Goal: Information Seeking & Learning: Learn about a topic

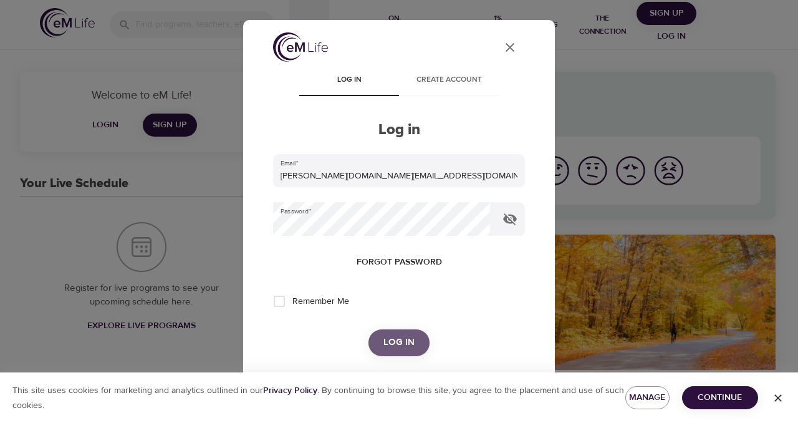
click at [405, 347] on span "Log in" at bounding box center [399, 342] width 31 height 16
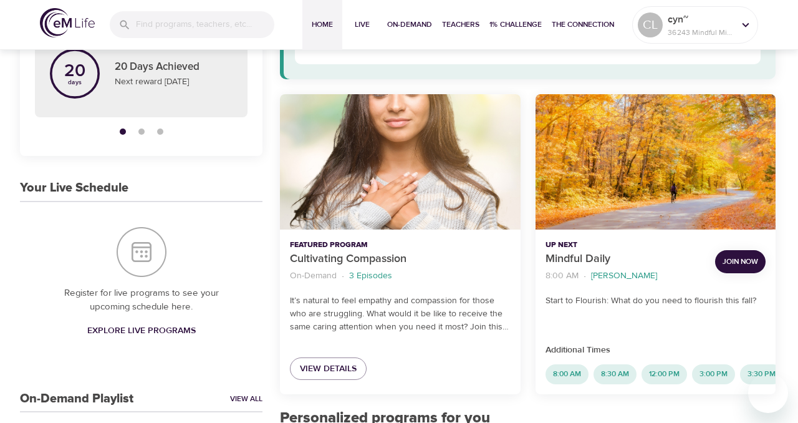
scroll to position [141, 0]
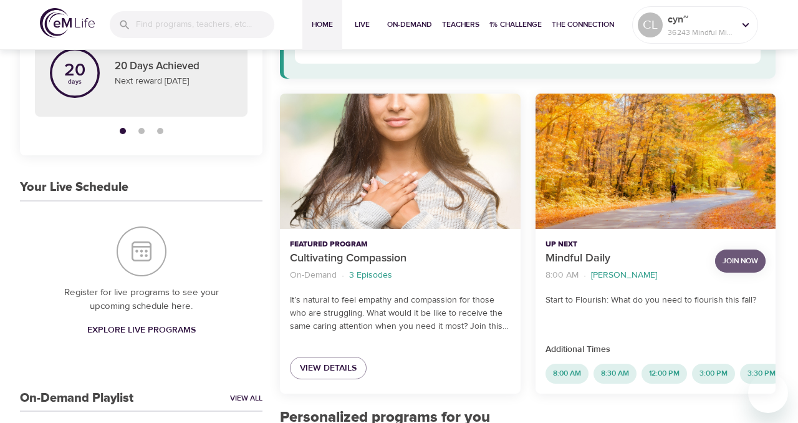
click at [729, 261] on span "Join Now" at bounding box center [741, 260] width 36 height 13
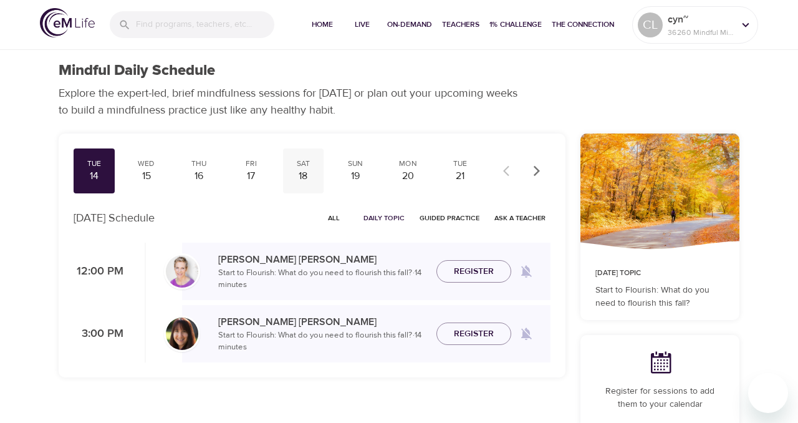
click at [304, 175] on div "18" at bounding box center [303, 176] width 31 height 14
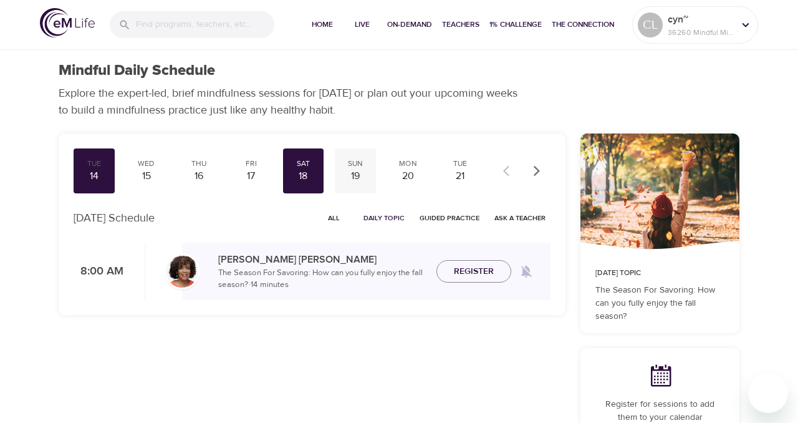
click at [352, 178] on div "19" at bounding box center [355, 176] width 31 height 14
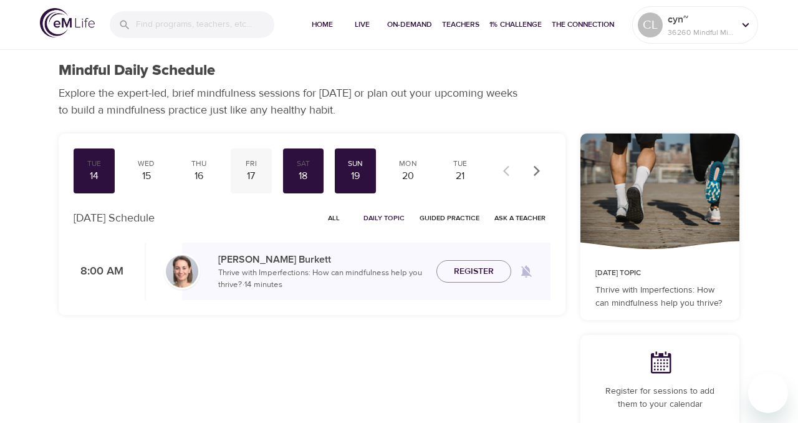
click at [251, 175] on div "17" at bounding box center [251, 176] width 31 height 14
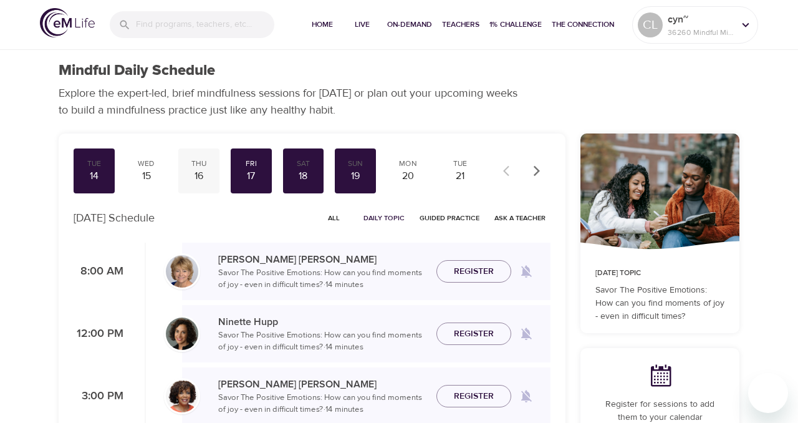
click at [200, 178] on div "16" at bounding box center [198, 176] width 31 height 14
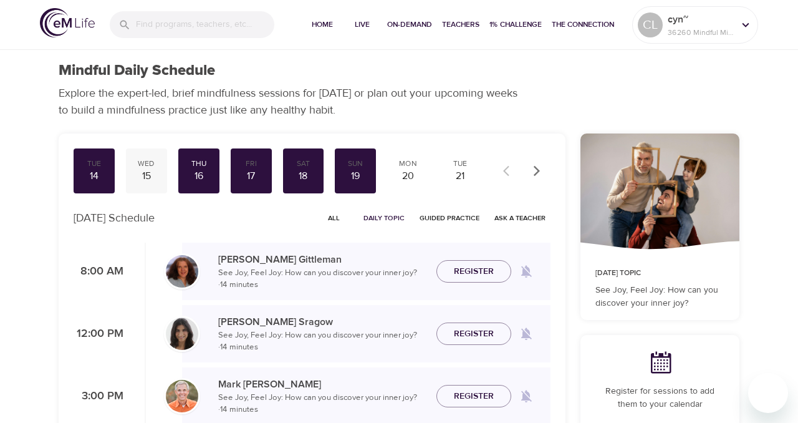
click at [147, 174] on div "15" at bounding box center [146, 176] width 31 height 14
